Goal: Book appointment/travel/reservation

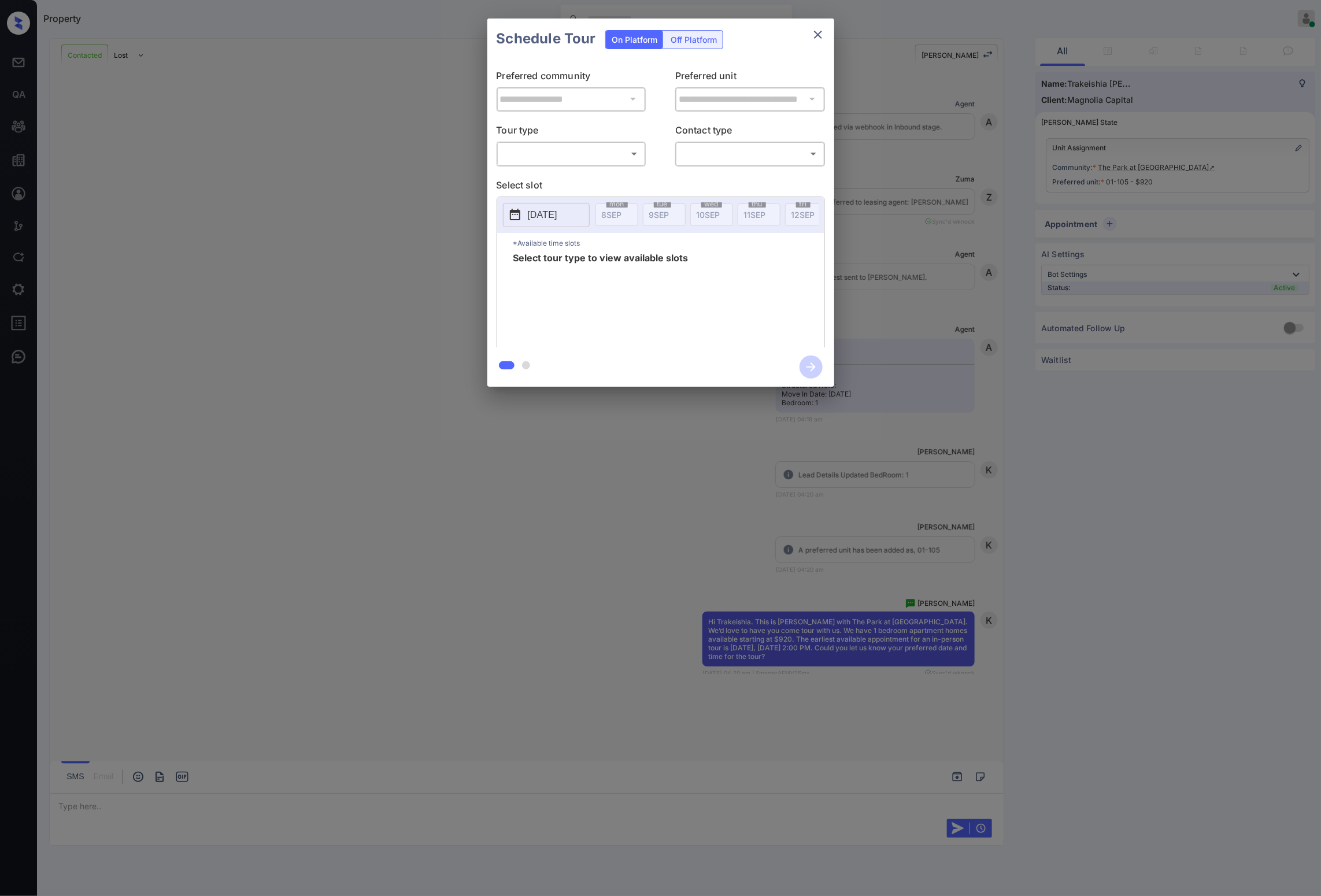
scroll to position [3055, 0]
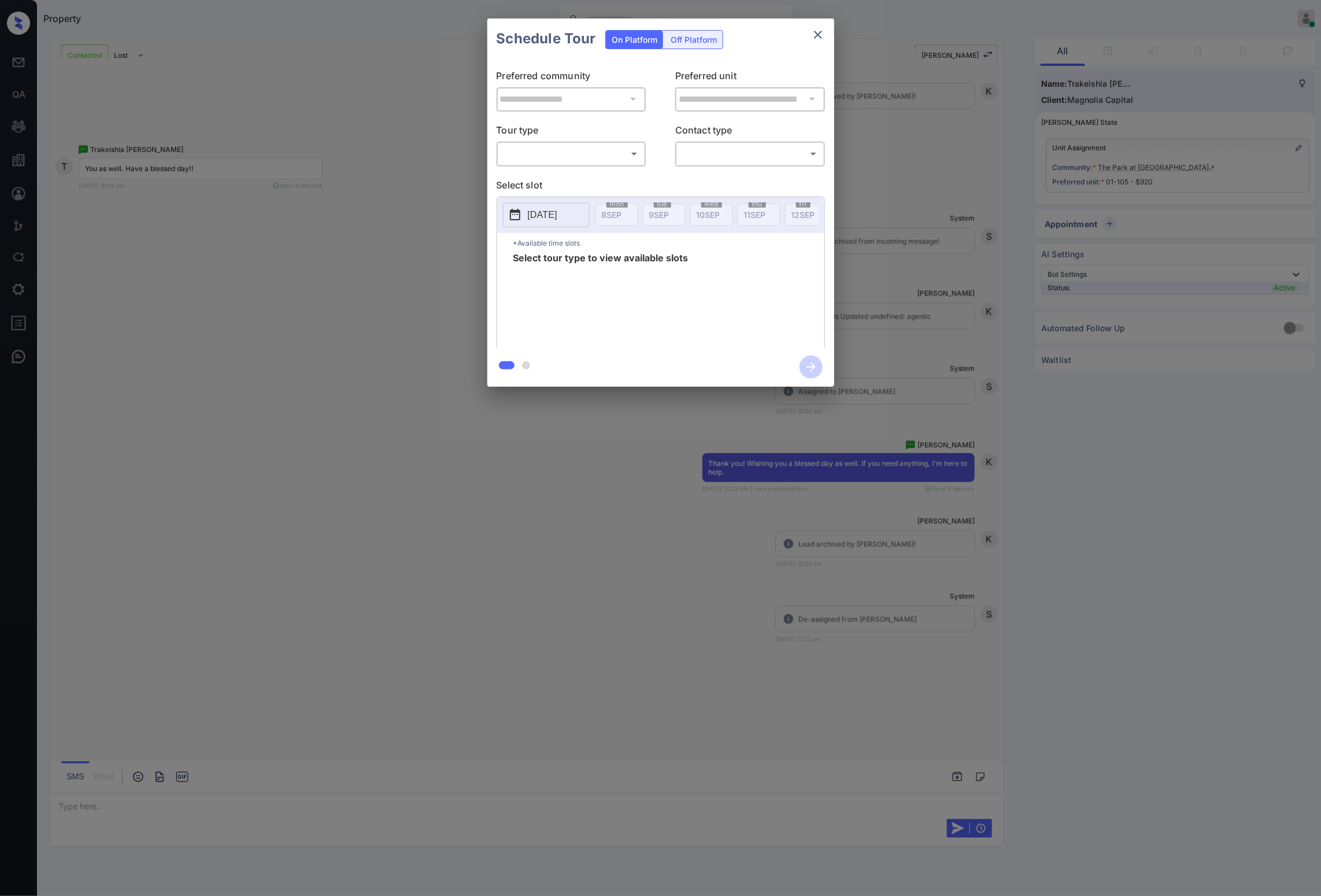
click at [561, 147] on body "Property [PERSON_NAME] Online Set yourself offline Set yourself on break Profil…" at bounding box center [660, 448] width 1321 height 896
click at [550, 172] on li "In Person" at bounding box center [571, 180] width 142 height 21
type input "********"
click at [561, 199] on div "2025-09-08 mon 8 SEP tue 9 SEP wed 10 SEP thu 11 SEP fri 12 SEP sat 13 SEP sun …" at bounding box center [660, 214] width 327 height 36
click at [573, 222] on button "[DATE]" at bounding box center [546, 214] width 86 height 24
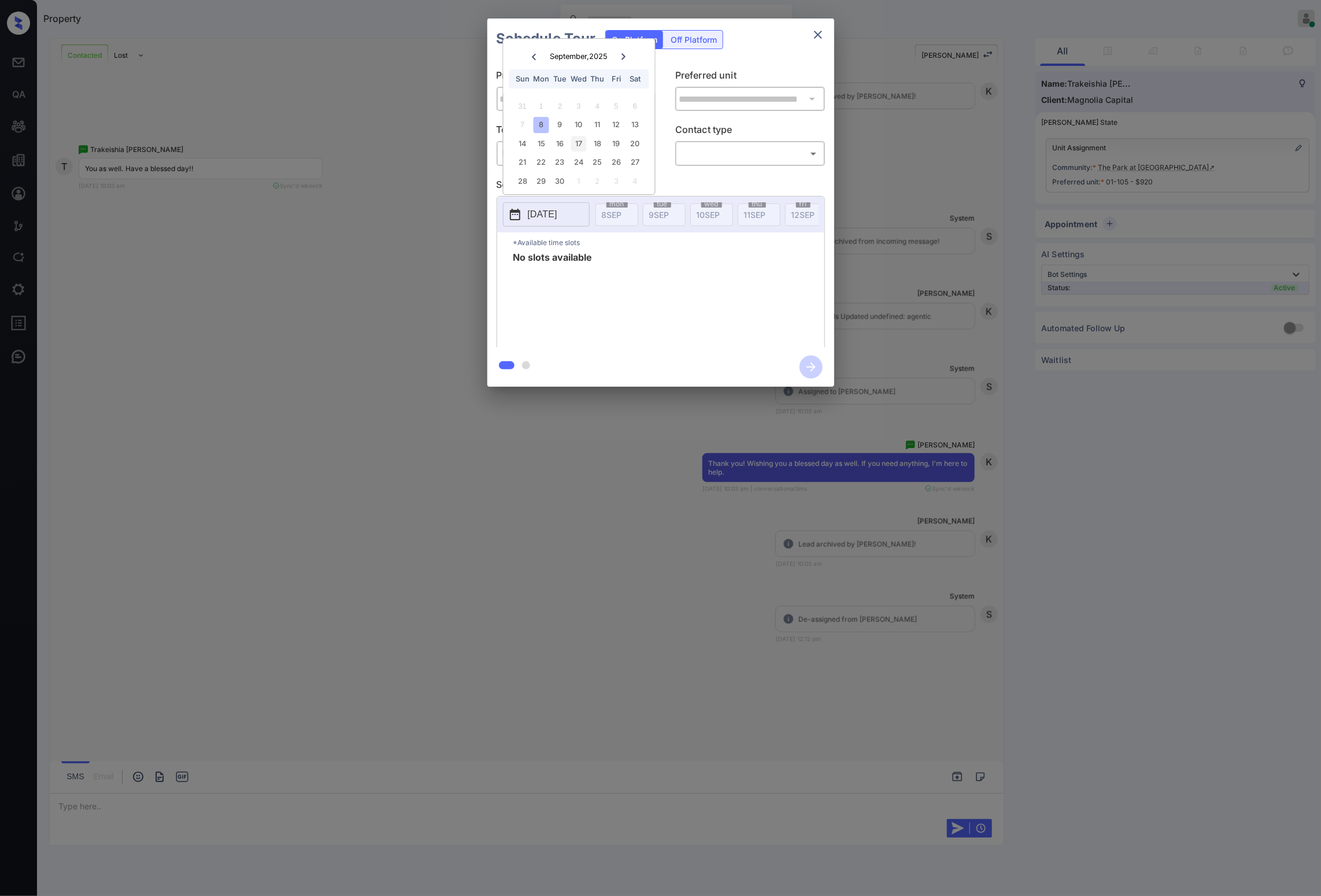
click at [572, 138] on div "17" at bounding box center [579, 144] width 15 height 15
click at [704, 138] on p "Contact type" at bounding box center [750, 132] width 150 height 19
click at [591, 162] on body "Property [PERSON_NAME] Online Set yourself offline Set yourself on break Profil…" at bounding box center [660, 448] width 1321 height 896
click at [596, 188] on li "In Person" at bounding box center [571, 180] width 142 height 21
click at [583, 157] on body "Property [PERSON_NAME] Online Set yourself offline Set yourself on break Profil…" at bounding box center [660, 448] width 1321 height 896
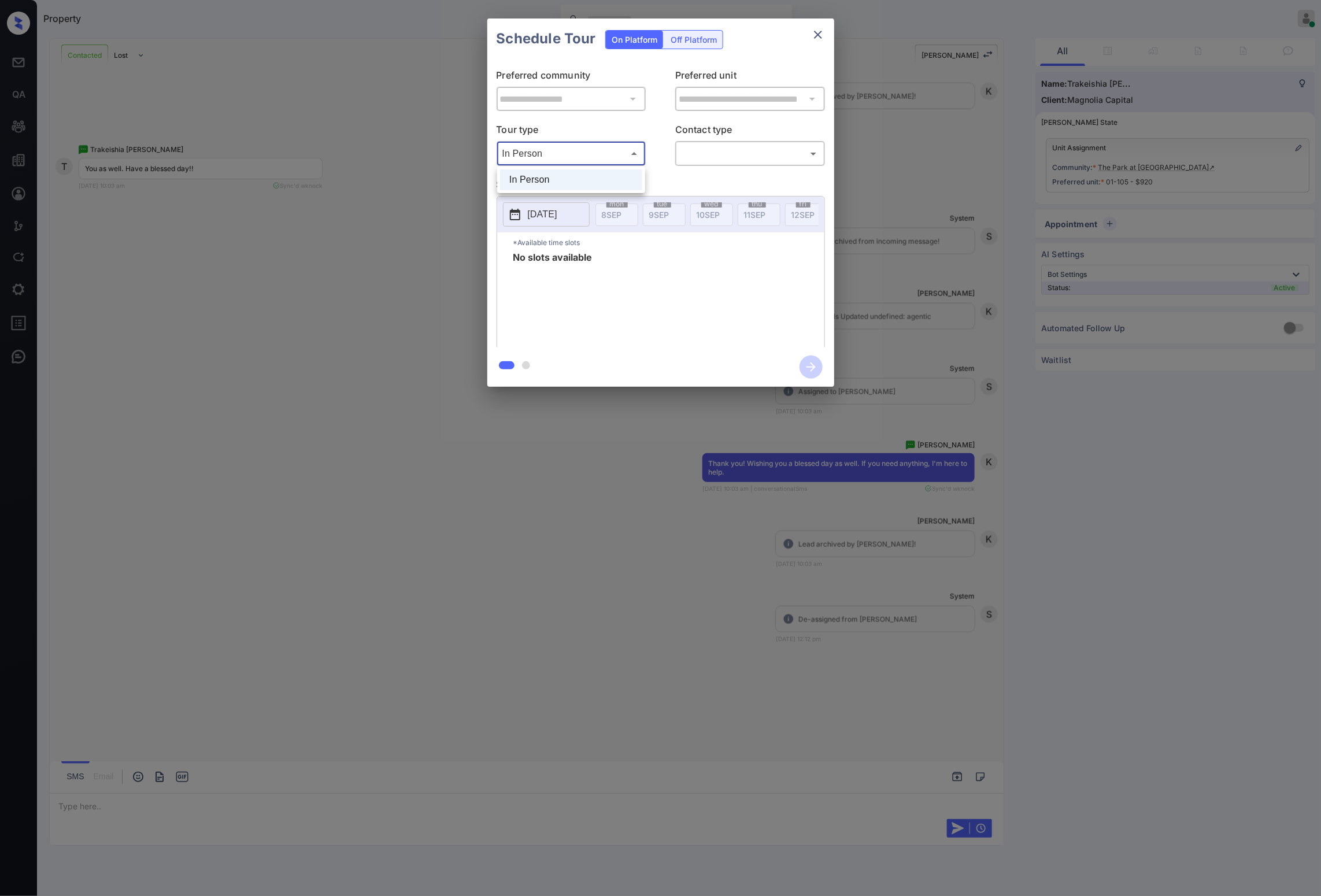
click at [557, 137] on div at bounding box center [660, 448] width 1321 height 896
click at [822, 31] on icon "close" at bounding box center [818, 35] width 14 height 14
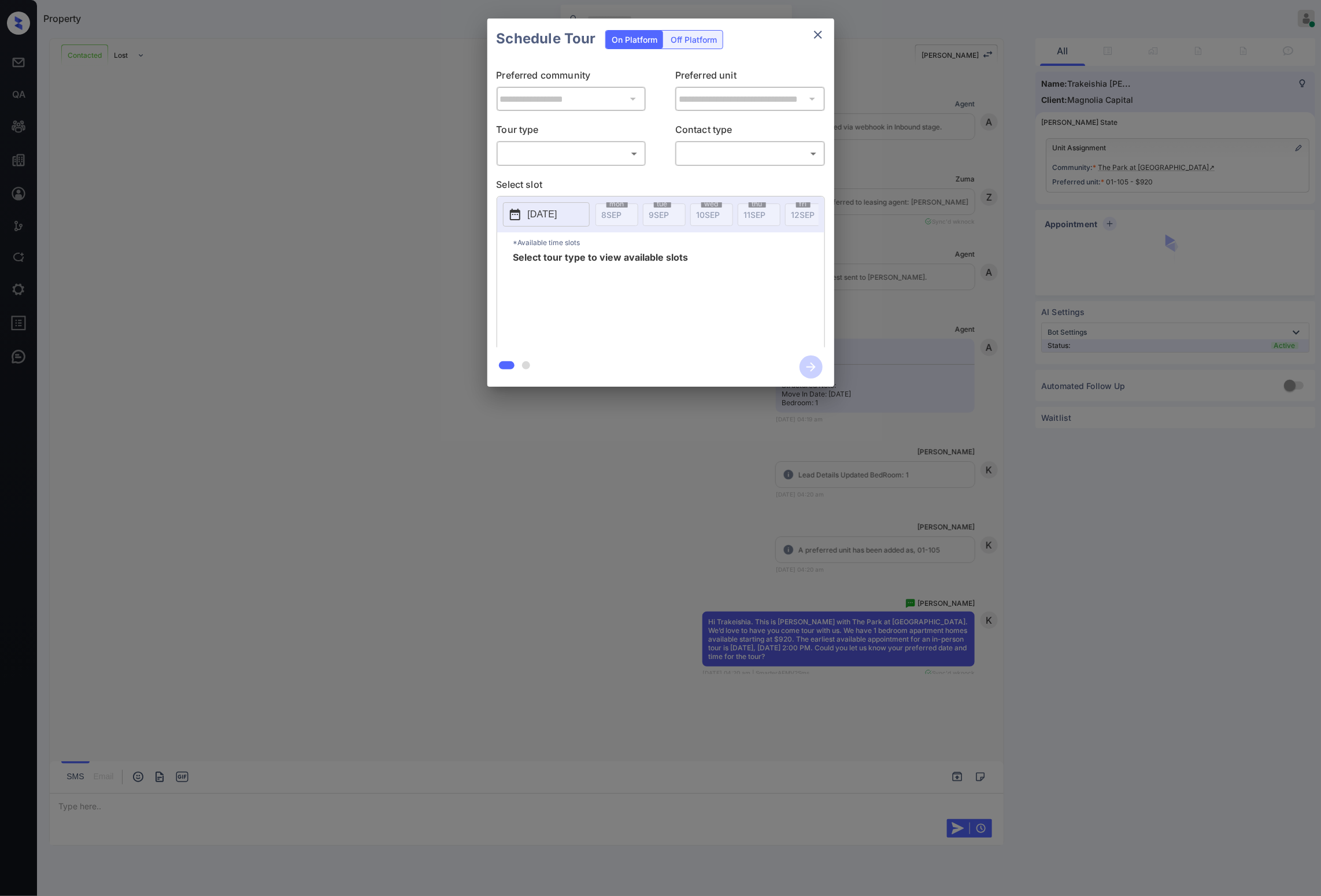
scroll to position [3055, 0]
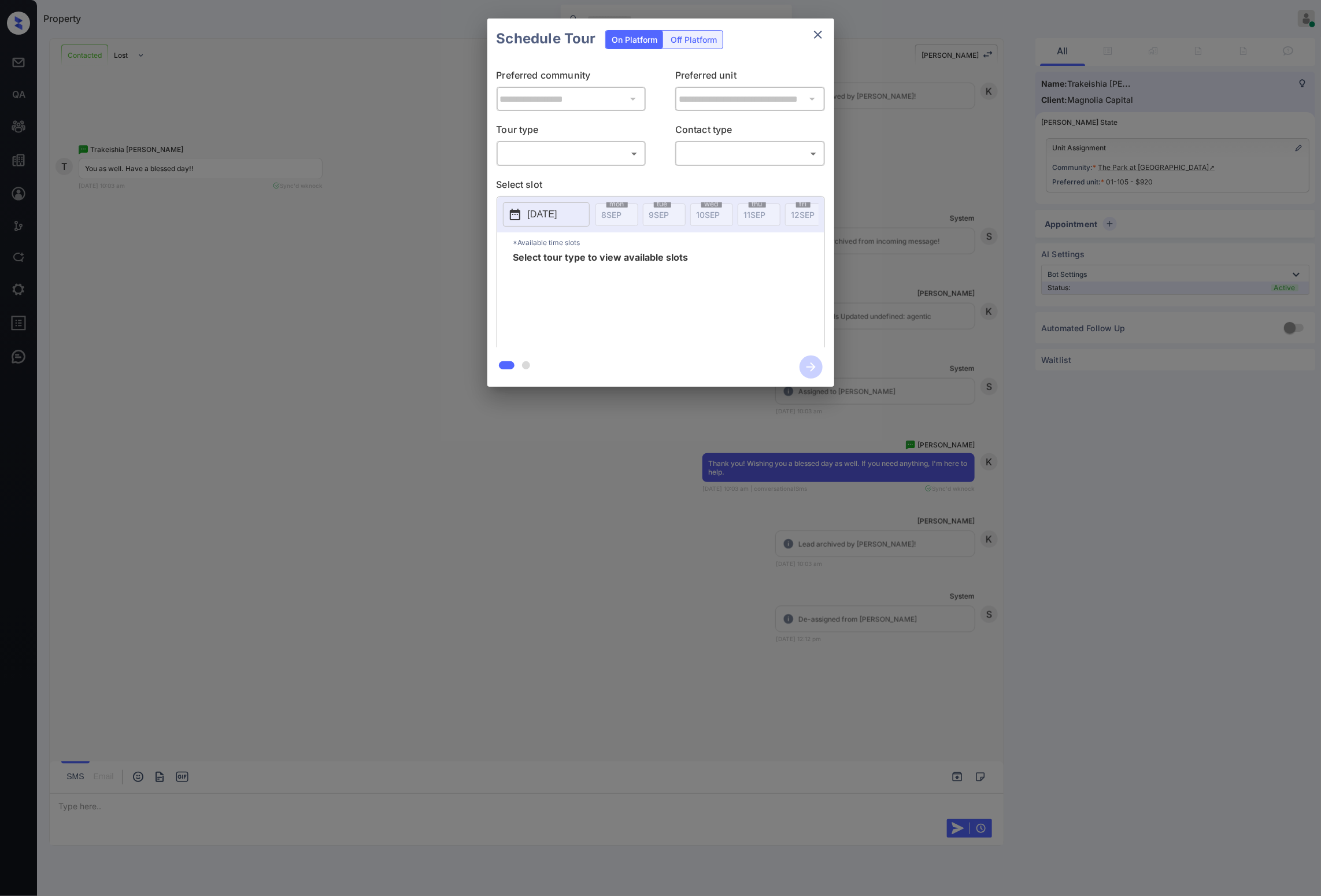
click at [622, 151] on body "Property [PERSON_NAME] Online Set yourself offline Set yourself on break Profil…" at bounding box center [660, 448] width 1321 height 896
click at [597, 176] on li "In Person" at bounding box center [571, 180] width 142 height 21
type input "********"
click at [709, 203] on span "wed" at bounding box center [712, 204] width 21 height 7
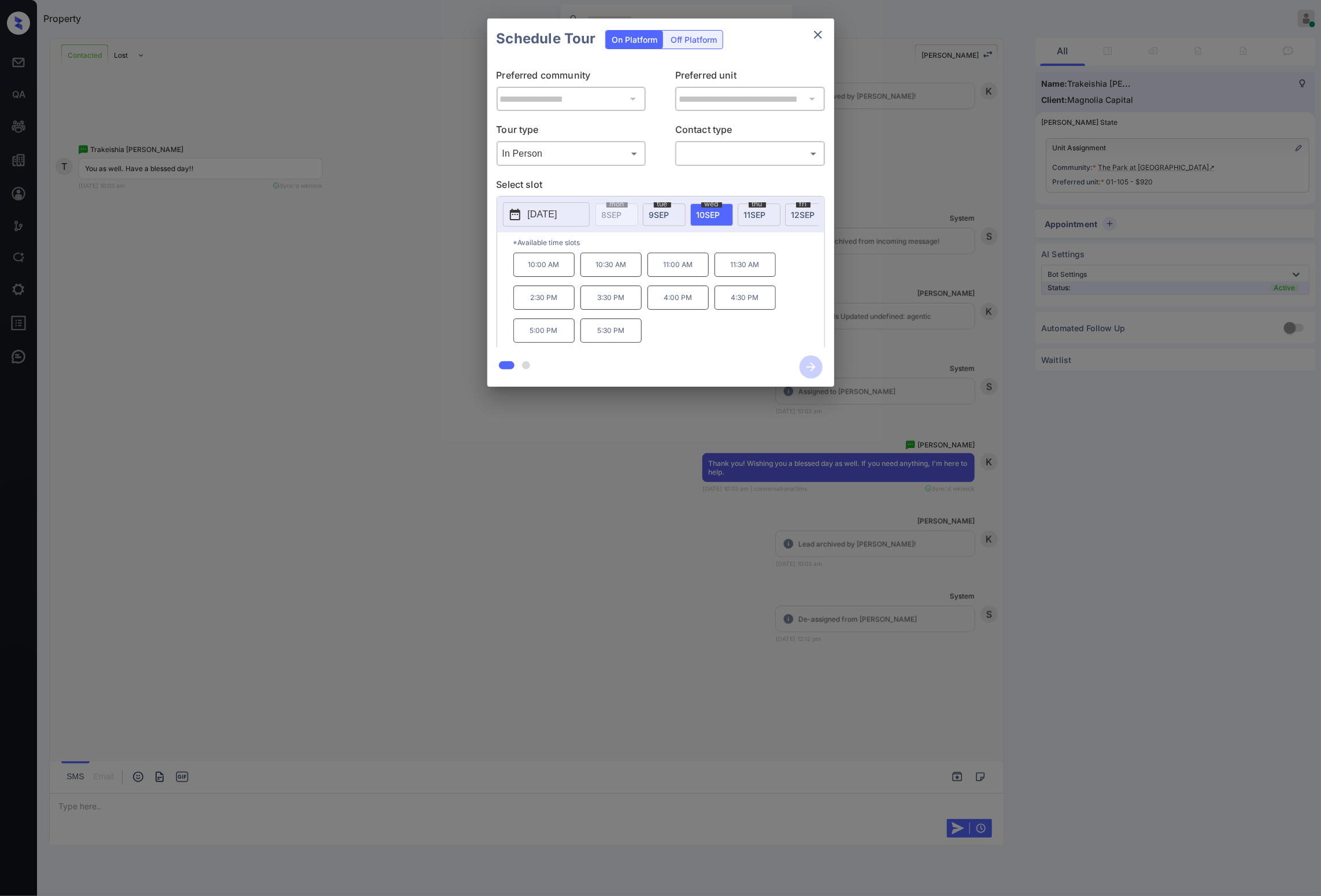
click at [760, 211] on span "[DATE]" at bounding box center [755, 215] width 22 height 10
click at [372, 314] on div "**********" at bounding box center [660, 202] width 1321 height 405
